Goal: Task Accomplishment & Management: Use online tool/utility

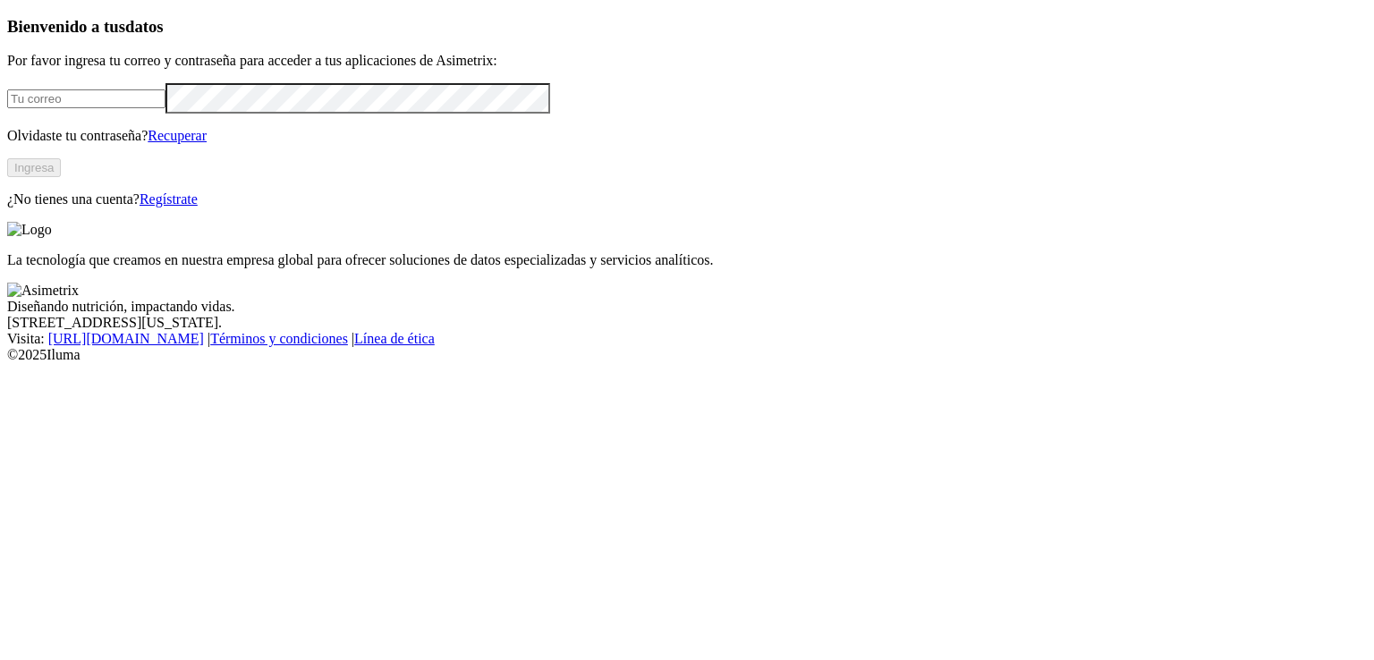
type input "[EMAIL_ADDRESS][PERSON_NAME][DOMAIN_NAME]"
click at [61, 177] on button "Ingresa" at bounding box center [34, 167] width 54 height 19
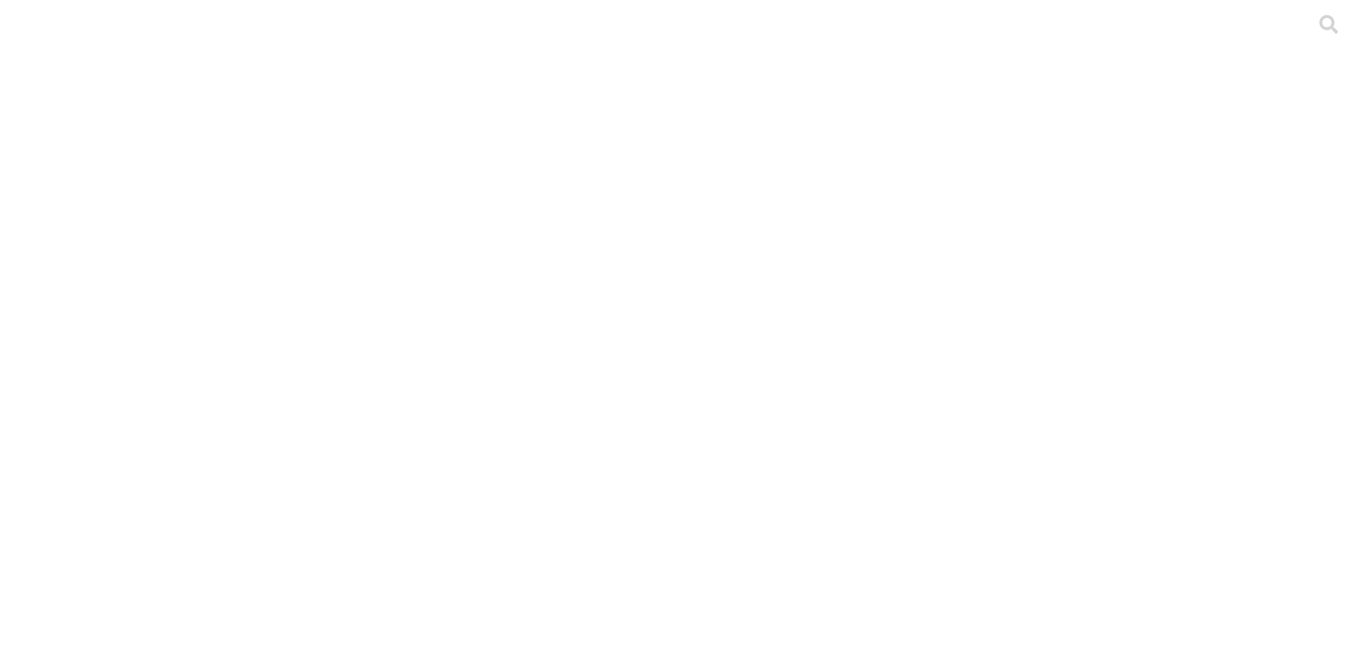
scroll to position [61, 0]
